Goal: Answer question/provide support: Share knowledge or assist other users

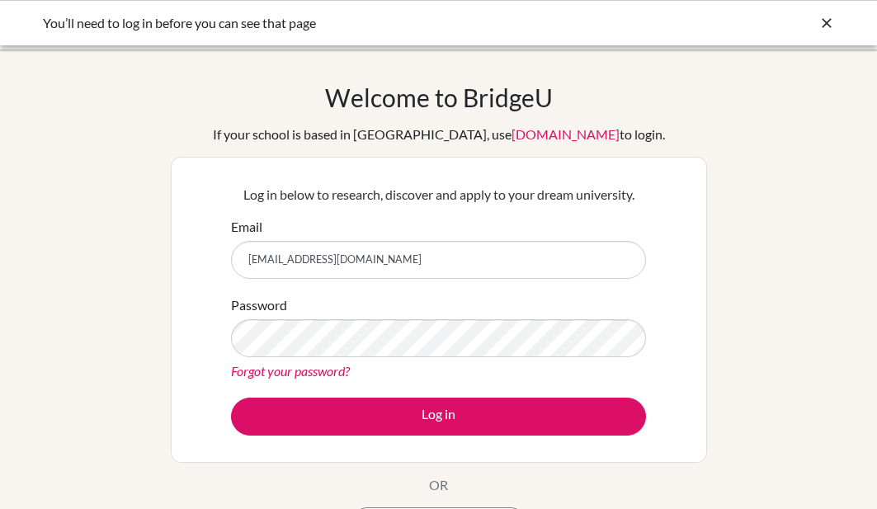
click at [231, 397] on button "Log in" at bounding box center [438, 416] width 415 height 38
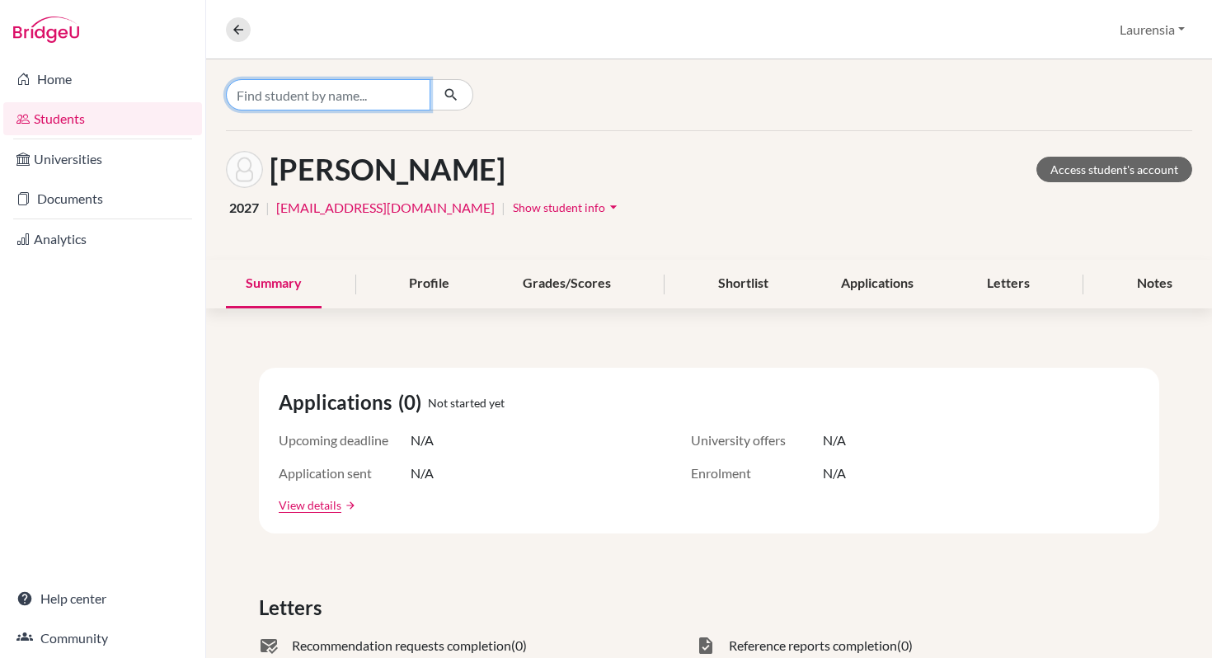
click at [346, 99] on input "Find student by name..." at bounding box center [328, 94] width 205 height 31
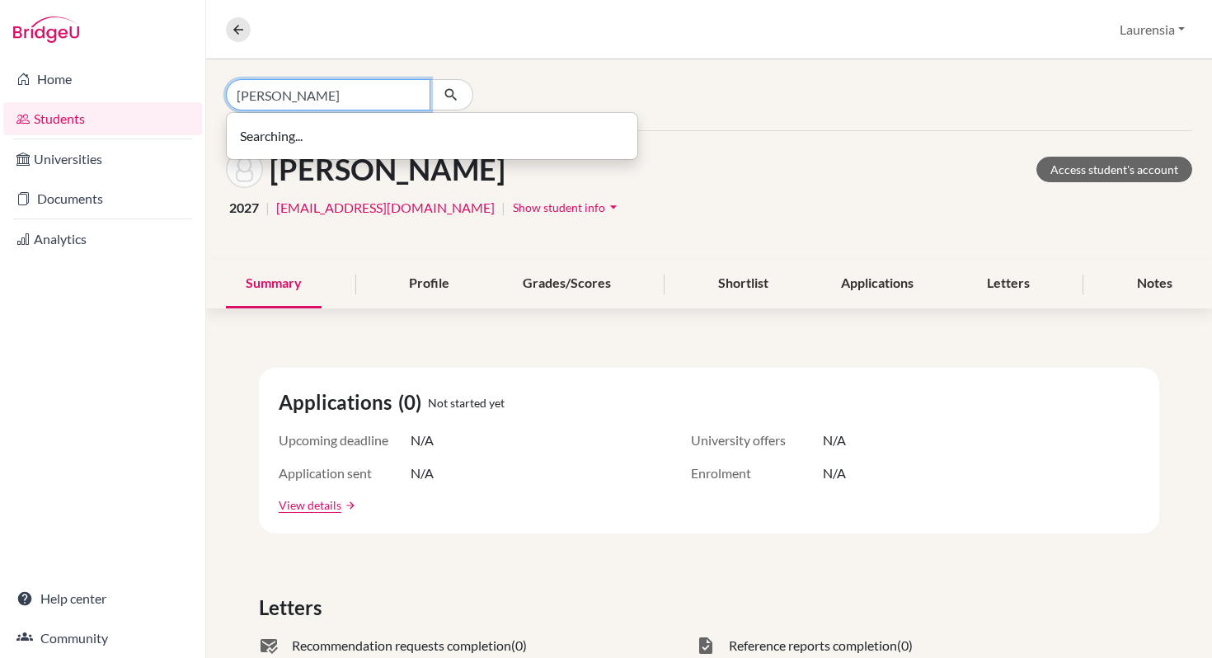
type input "[PERSON_NAME]"
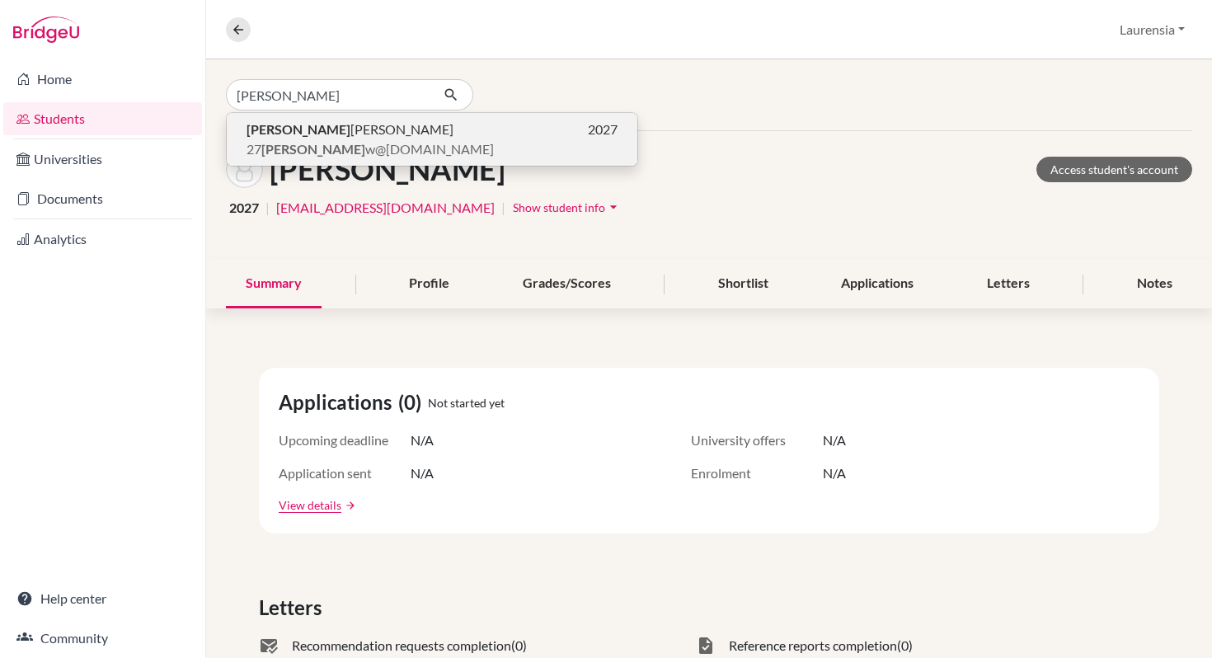
click at [369, 153] on span "27 [PERSON_NAME] [PERSON_NAME]@[DOMAIN_NAME]" at bounding box center [370, 149] width 247 height 20
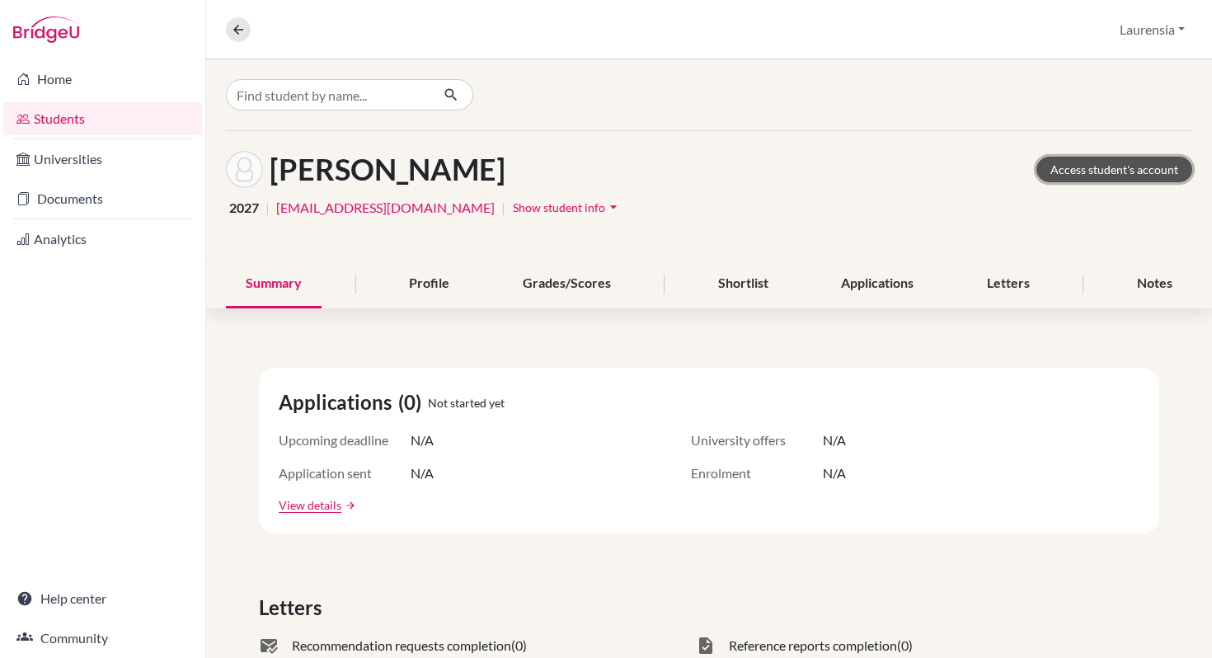
click at [1078, 167] on link "Access student's account" at bounding box center [1115, 170] width 156 height 26
